Goal: Information Seeking & Learning: Check status

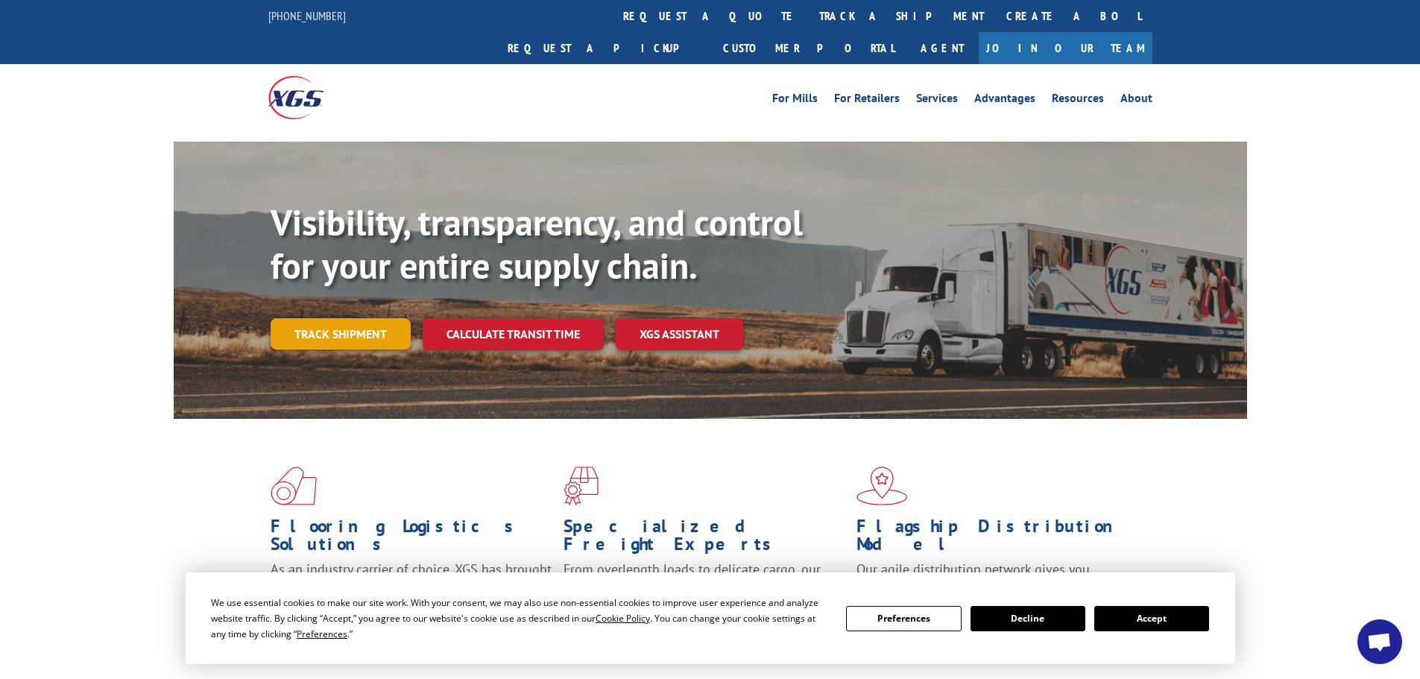
click at [332, 318] on link "Track shipment" at bounding box center [341, 333] width 140 height 31
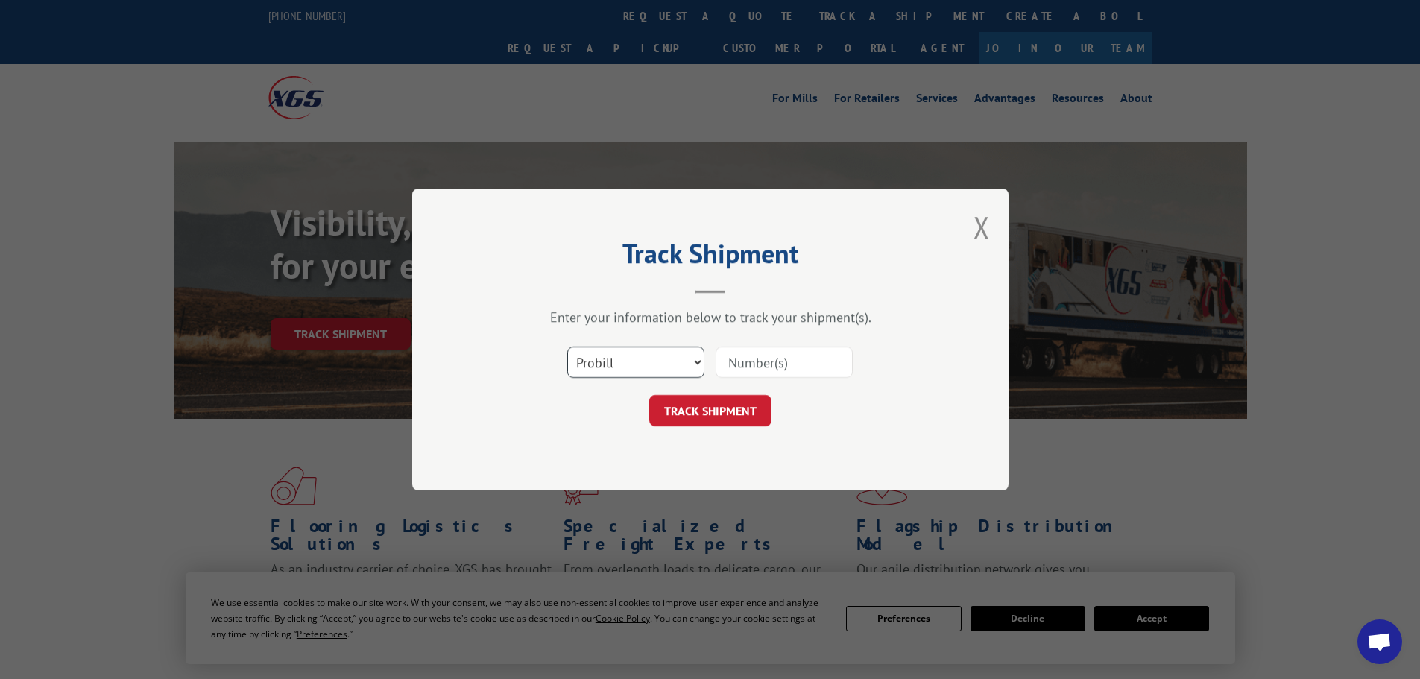
click at [636, 349] on select "Select category... Probill BOL PO" at bounding box center [635, 362] width 137 height 31
select select "po"
click at [567, 347] on select "Select category... Probill BOL PO" at bounding box center [635, 362] width 137 height 31
click at [756, 362] on input at bounding box center [784, 362] width 137 height 31
paste input "67512558"
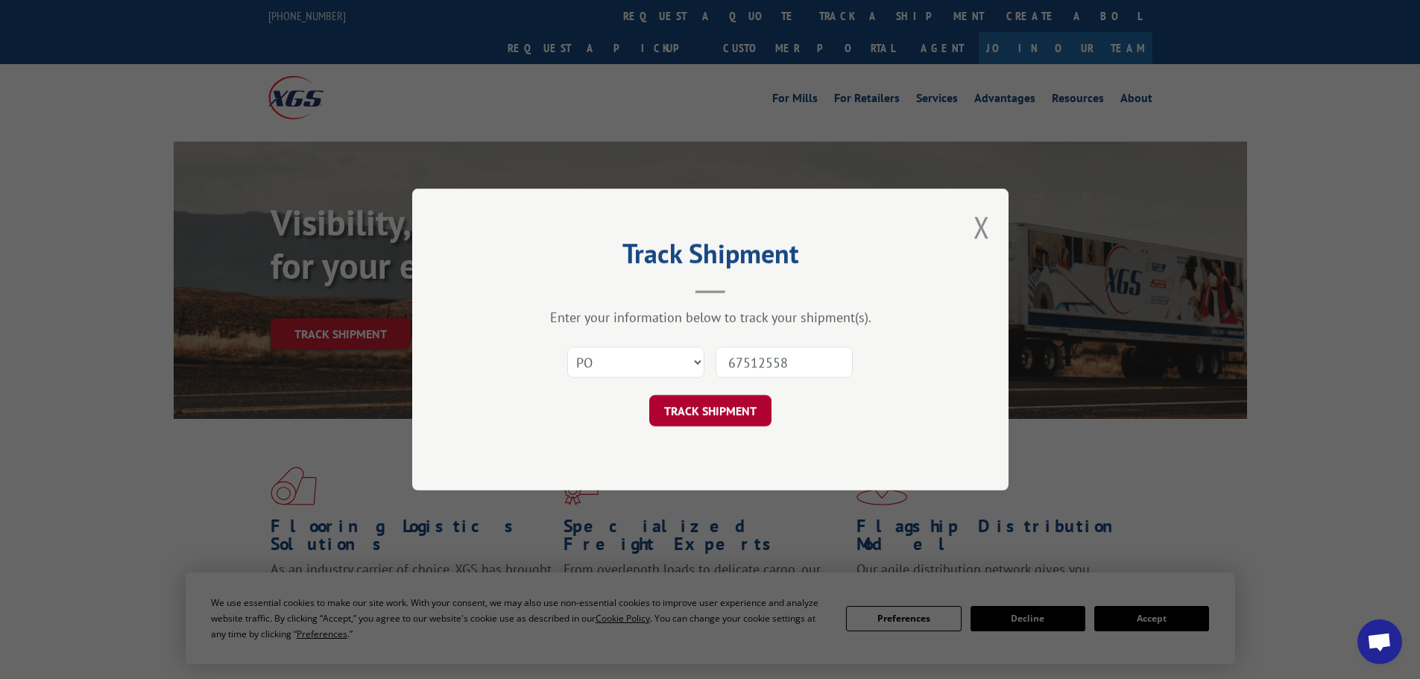
type input "67512558"
click at [732, 402] on button "TRACK SHIPMENT" at bounding box center [710, 410] width 122 height 31
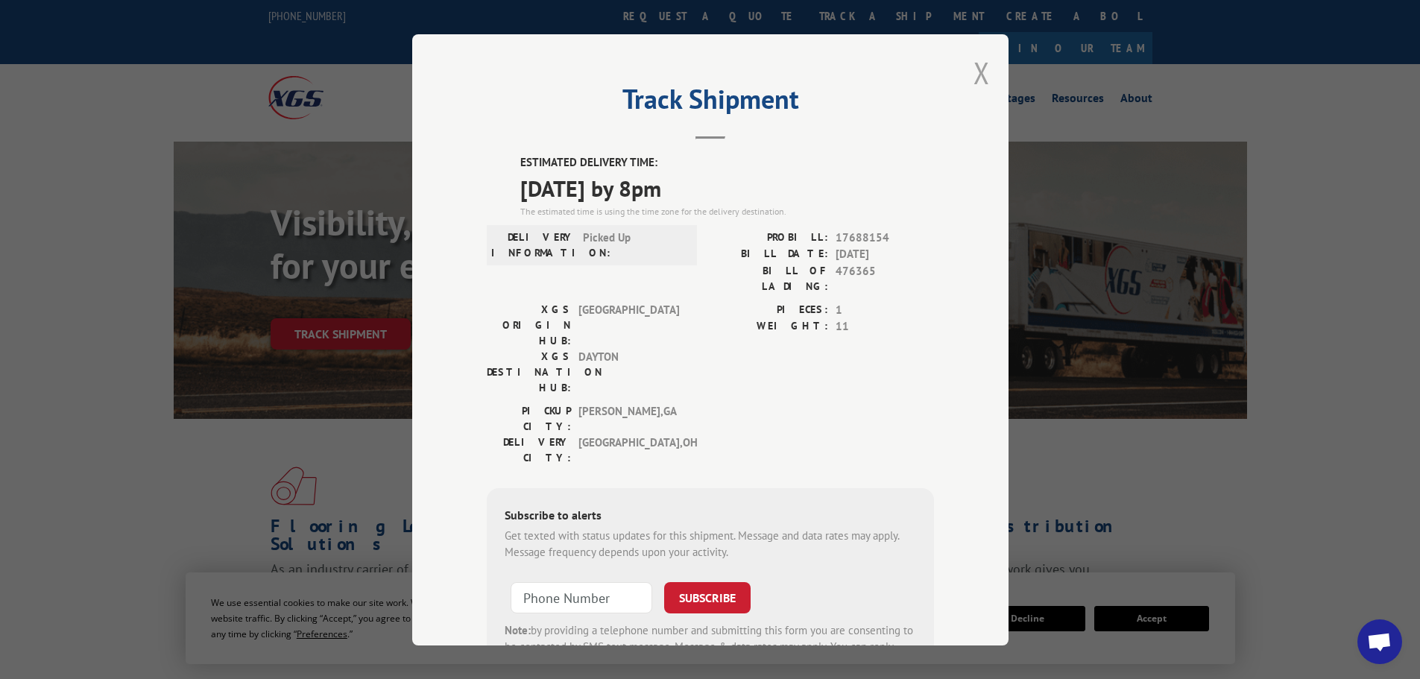
click at [973, 81] on button "Close modal" at bounding box center [981, 73] width 16 height 40
